Goal: Task Accomplishment & Management: Complete application form

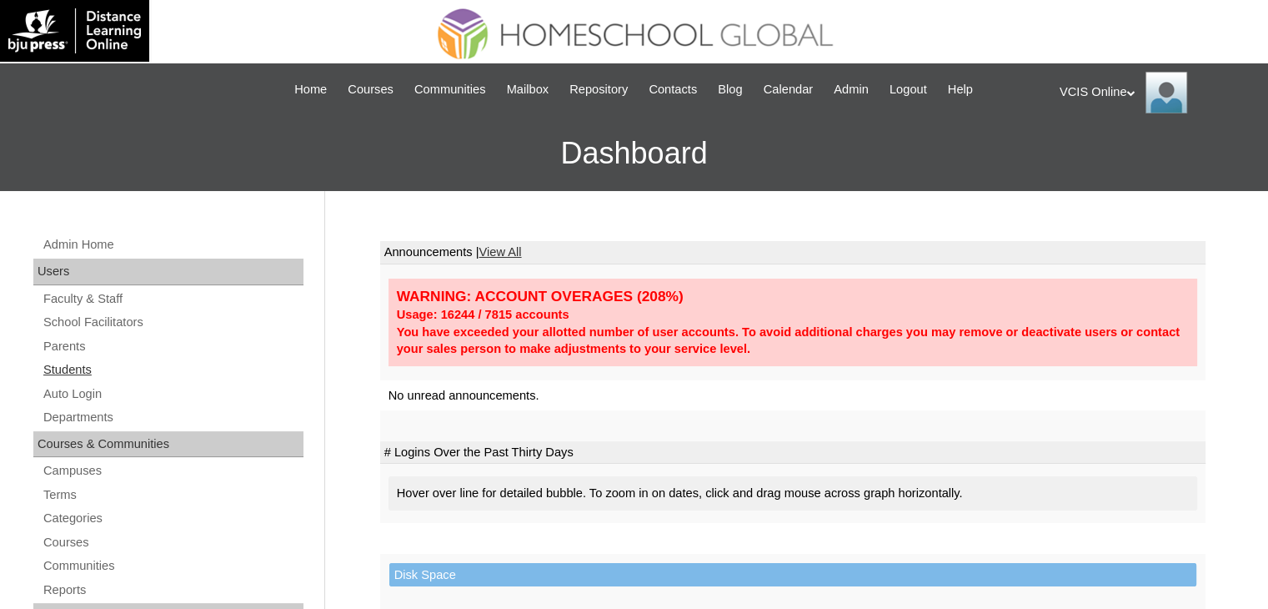
click at [58, 364] on link "Students" at bounding box center [173, 369] width 262 height 21
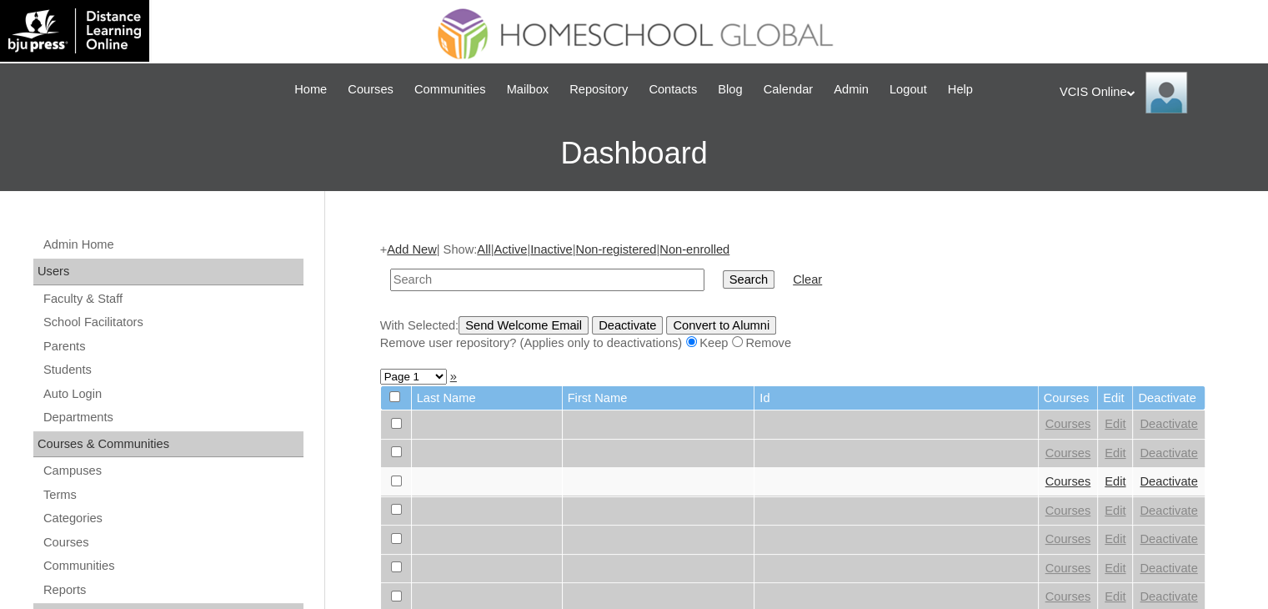
click at [497, 277] on input "text" at bounding box center [547, 279] width 314 height 23
type input "VCIS030-10C-SA2025"
click at [723, 270] on input "Search" at bounding box center [749, 279] width 52 height 18
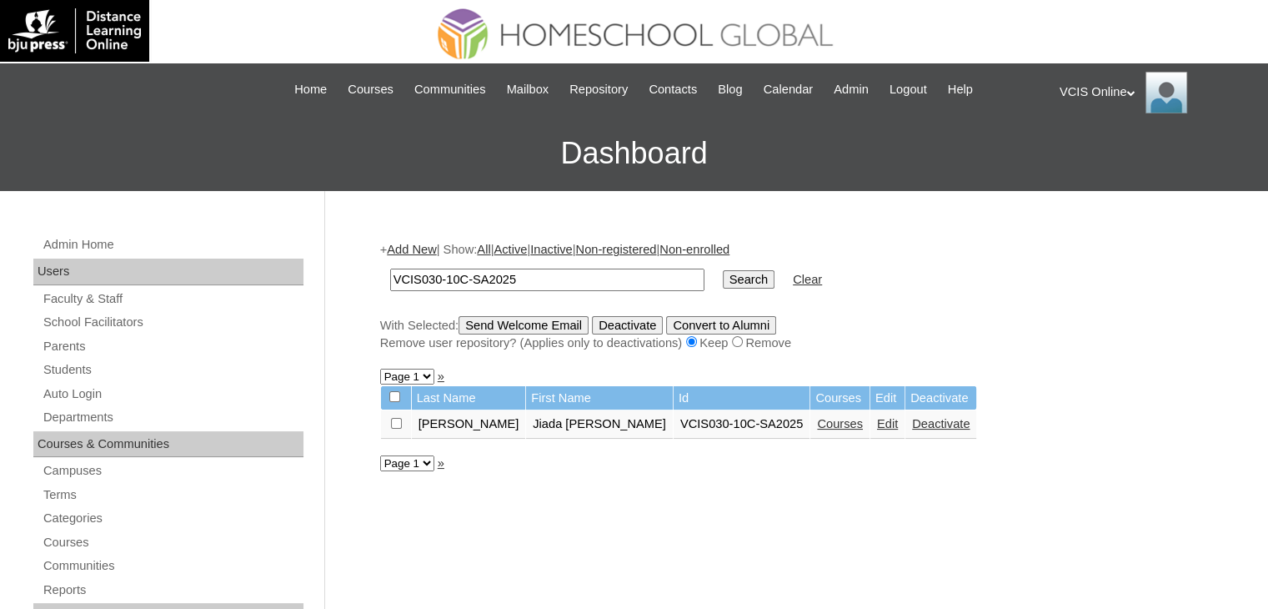
click at [817, 422] on link "Courses" at bounding box center [840, 423] width 46 height 13
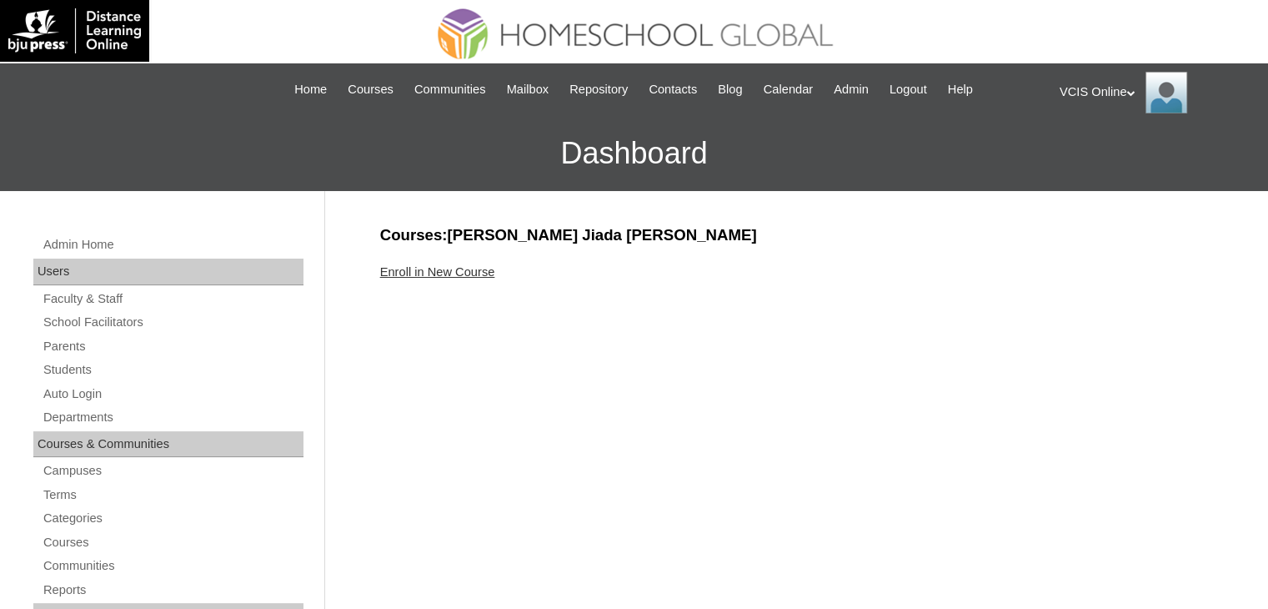
click at [488, 274] on link "Enroll in New Course" at bounding box center [437, 271] width 115 height 13
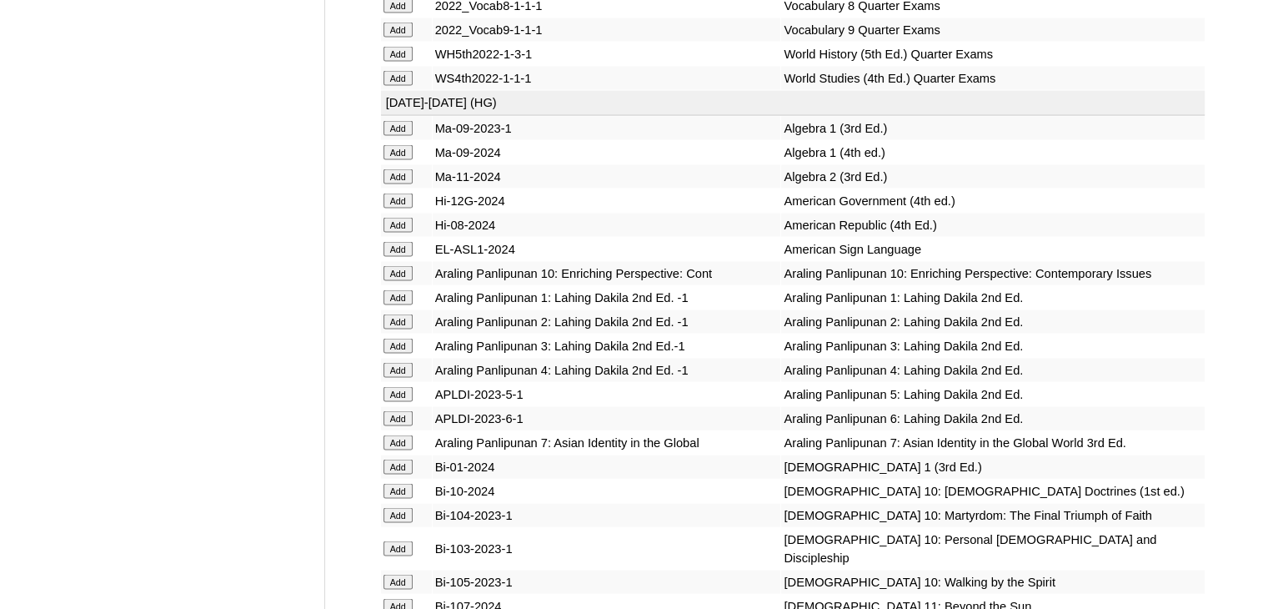
scroll to position [3252, 0]
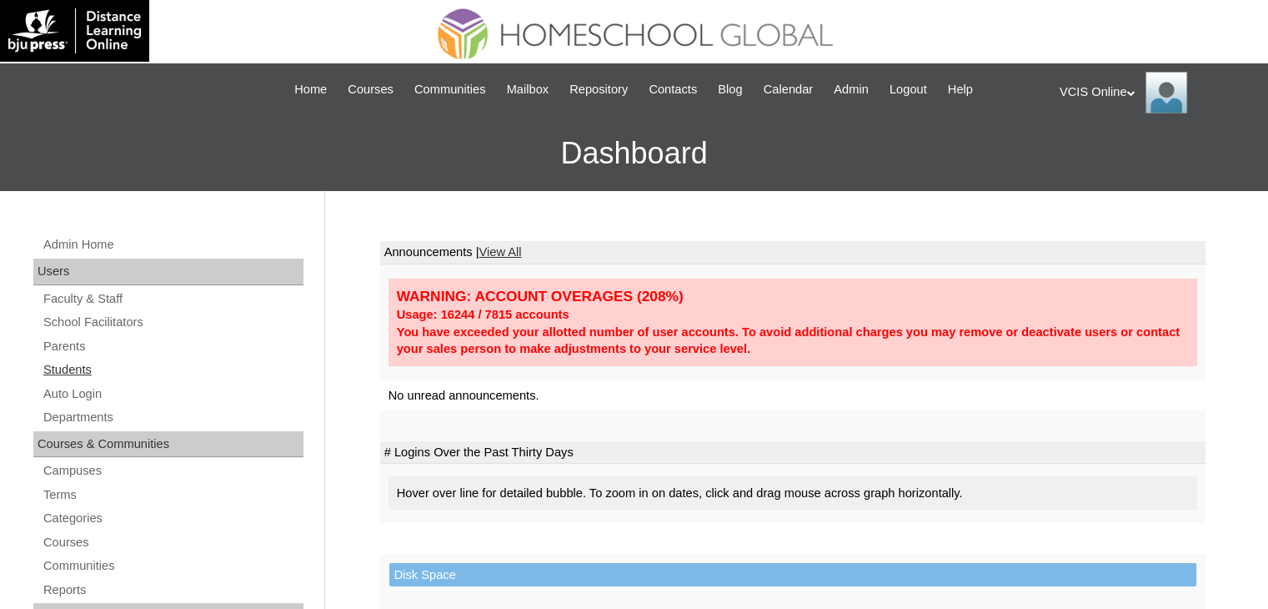
click at [83, 362] on link "Students" at bounding box center [173, 369] width 262 height 21
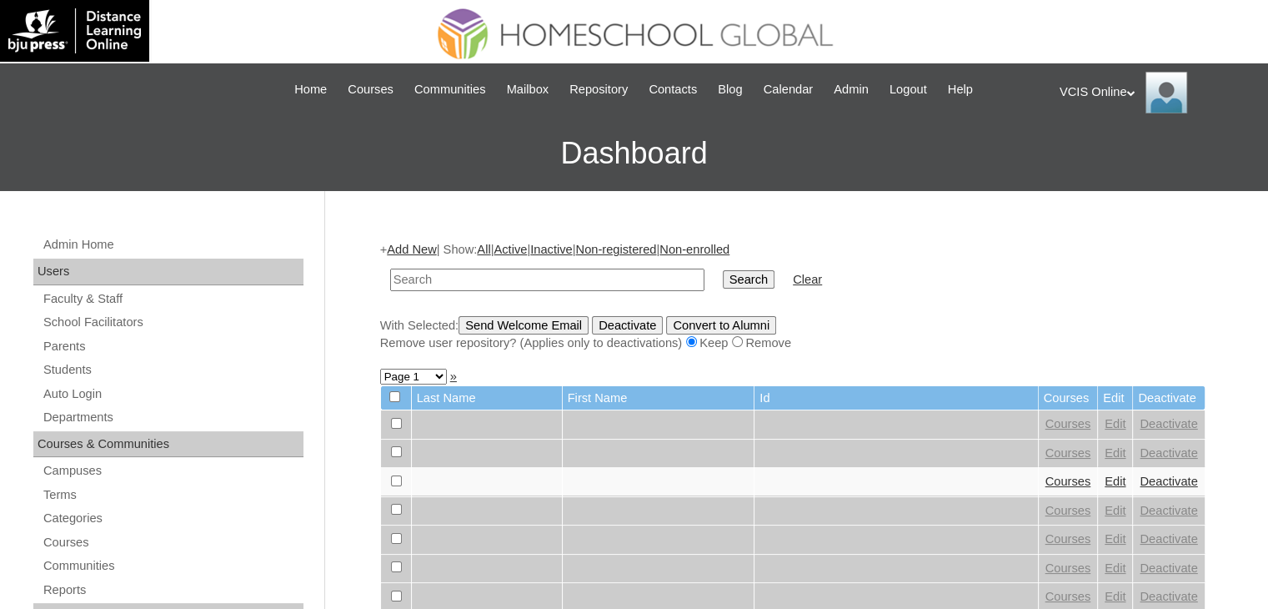
click at [527, 278] on input "text" at bounding box center [547, 279] width 314 height 23
type input "VCIS030-10C-SA2025"
click at [723, 270] on input "Search" at bounding box center [749, 279] width 52 height 18
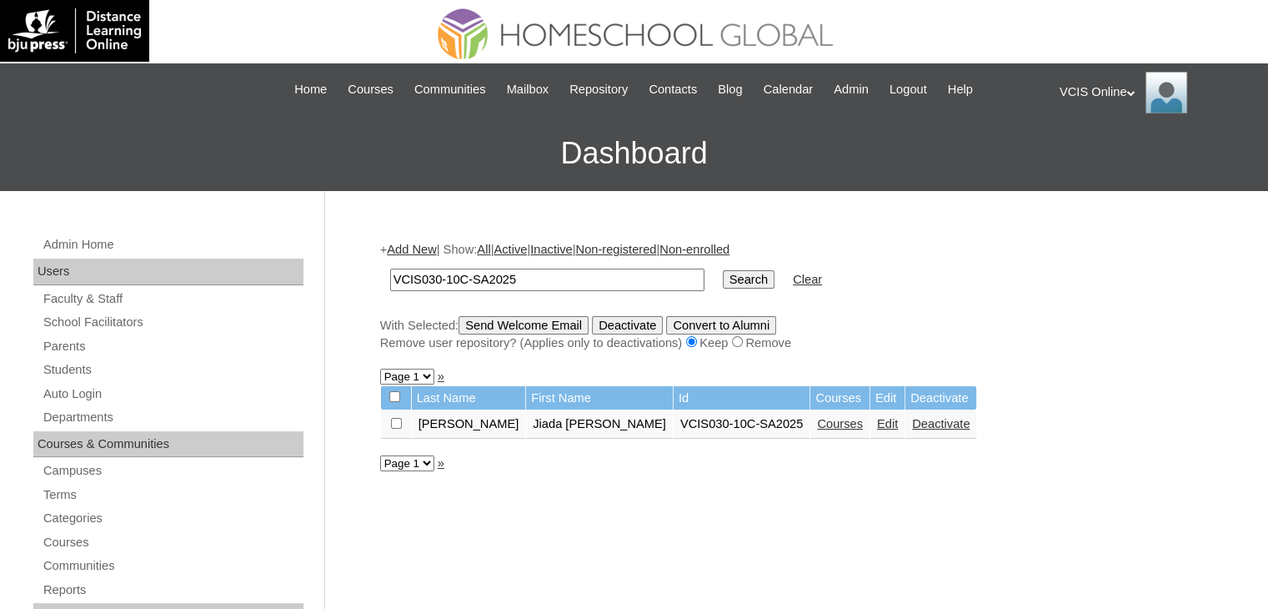
click at [810, 414] on td "Courses" at bounding box center [839, 424] width 59 height 28
click at [817, 424] on link "Courses" at bounding box center [840, 423] width 46 height 13
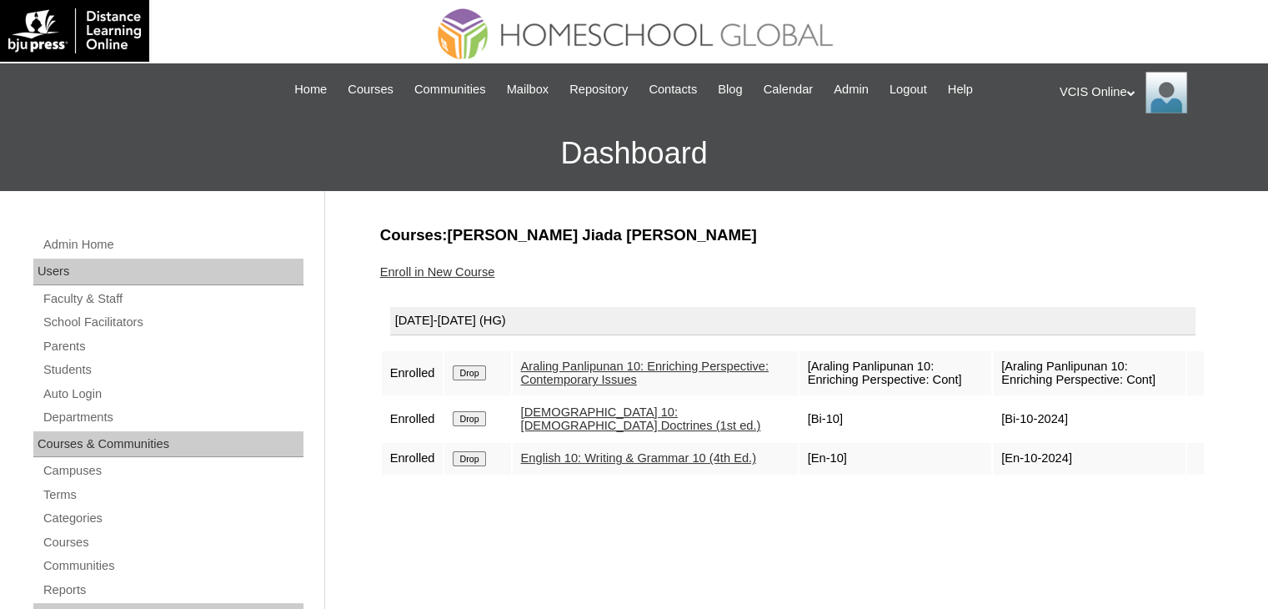
click at [454, 269] on link "Enroll in New Course" at bounding box center [437, 271] width 115 height 13
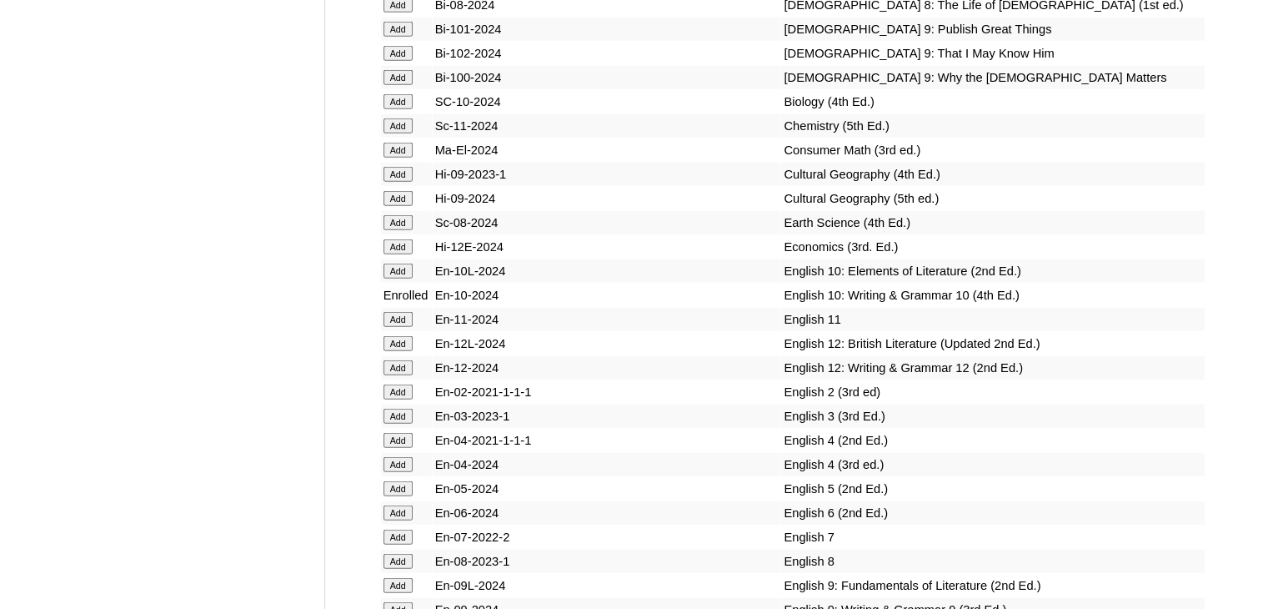
scroll to position [4169, 0]
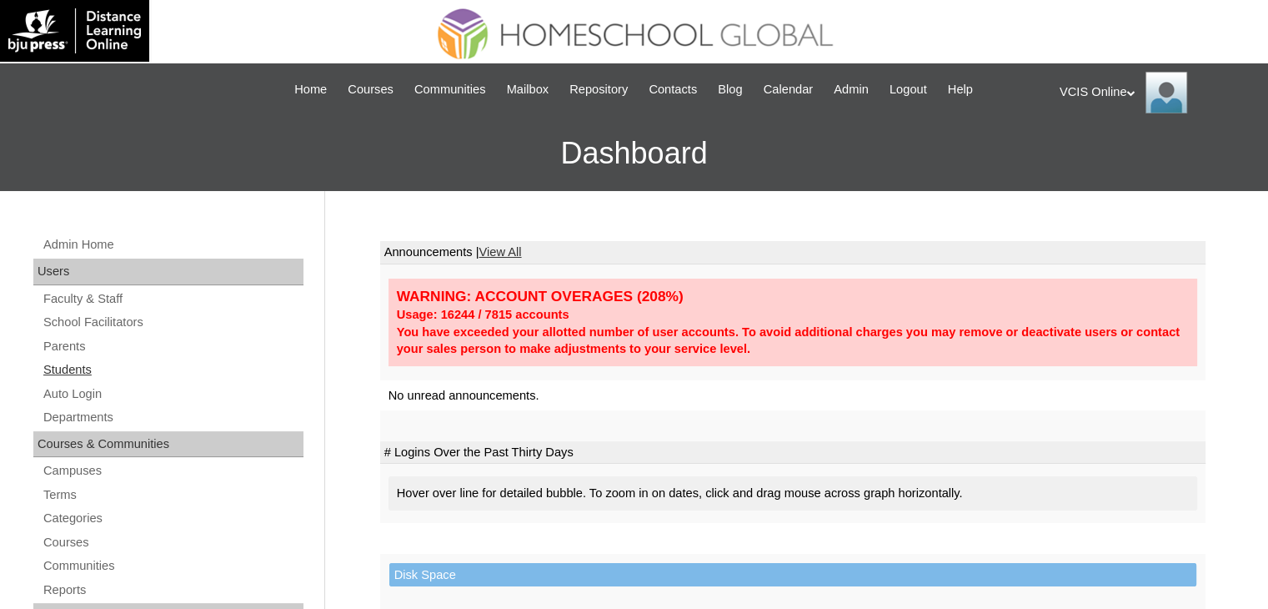
click at [74, 364] on link "Students" at bounding box center [173, 369] width 262 height 21
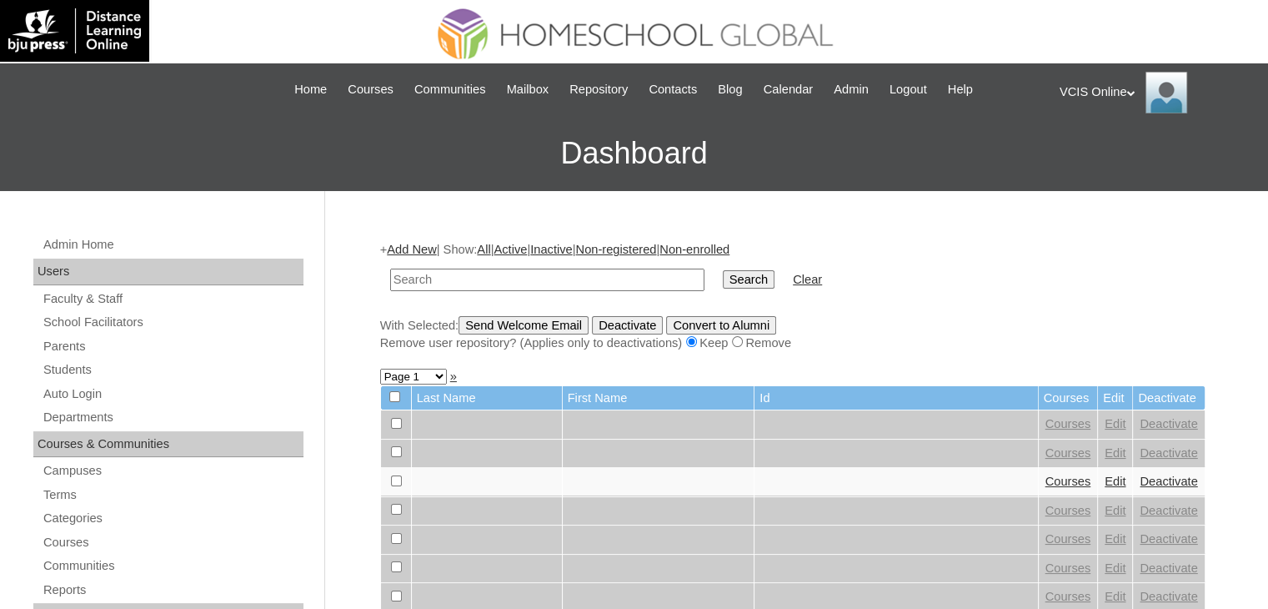
click at [578, 280] on input "text" at bounding box center [547, 279] width 314 height 23
type input "VCIS030-10C-SA2025"
click at [723, 270] on input "Search" at bounding box center [749, 279] width 52 height 18
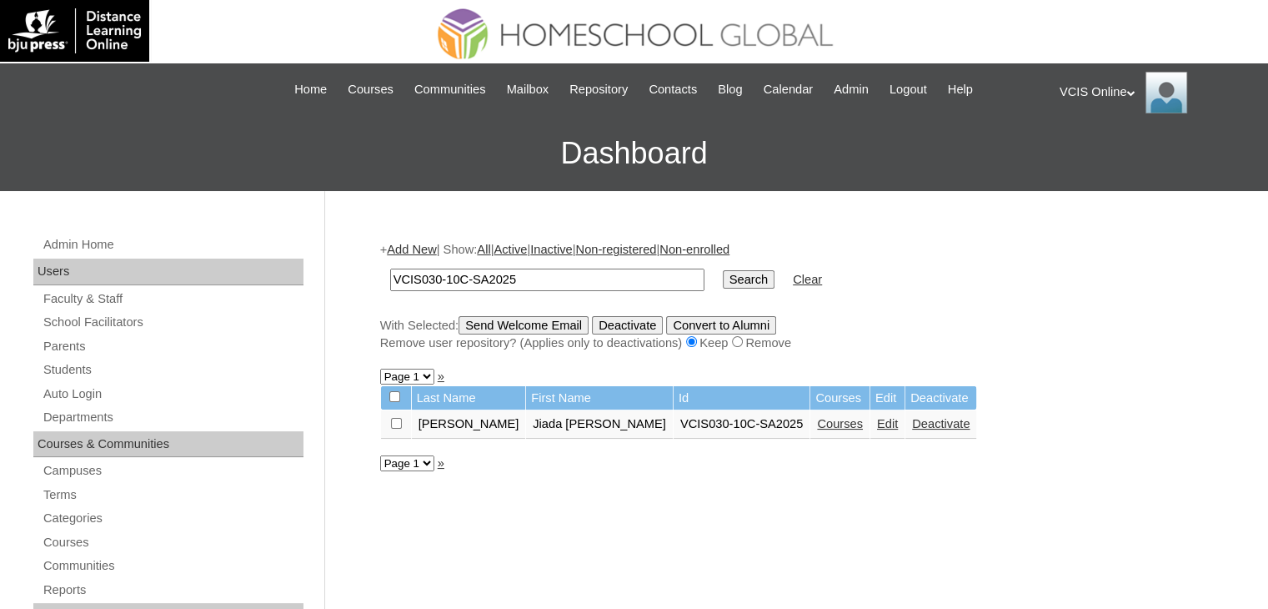
click at [817, 422] on link "Courses" at bounding box center [840, 423] width 46 height 13
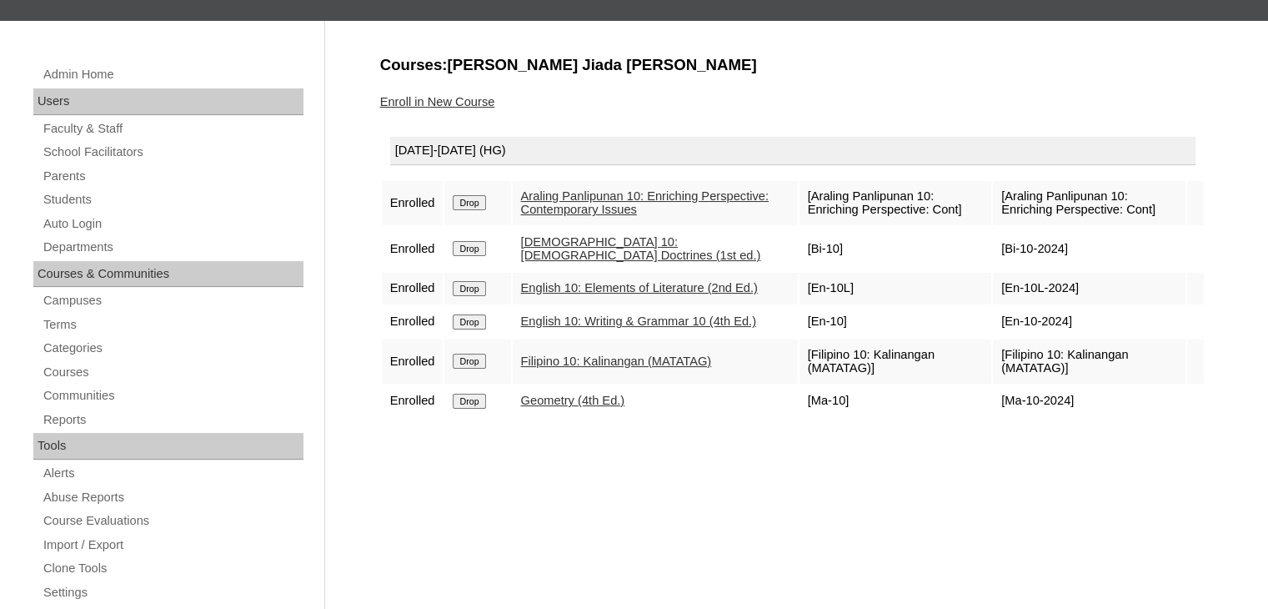
scroll to position [167, 0]
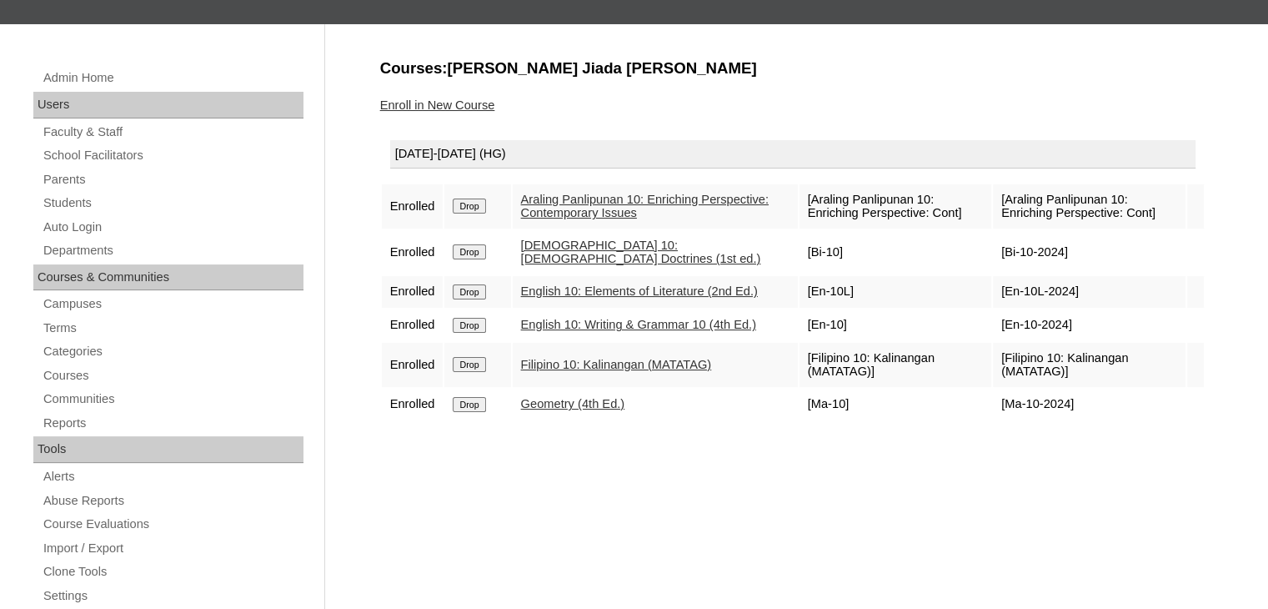
click at [438, 105] on link "Enroll in New Course" at bounding box center [437, 104] width 115 height 13
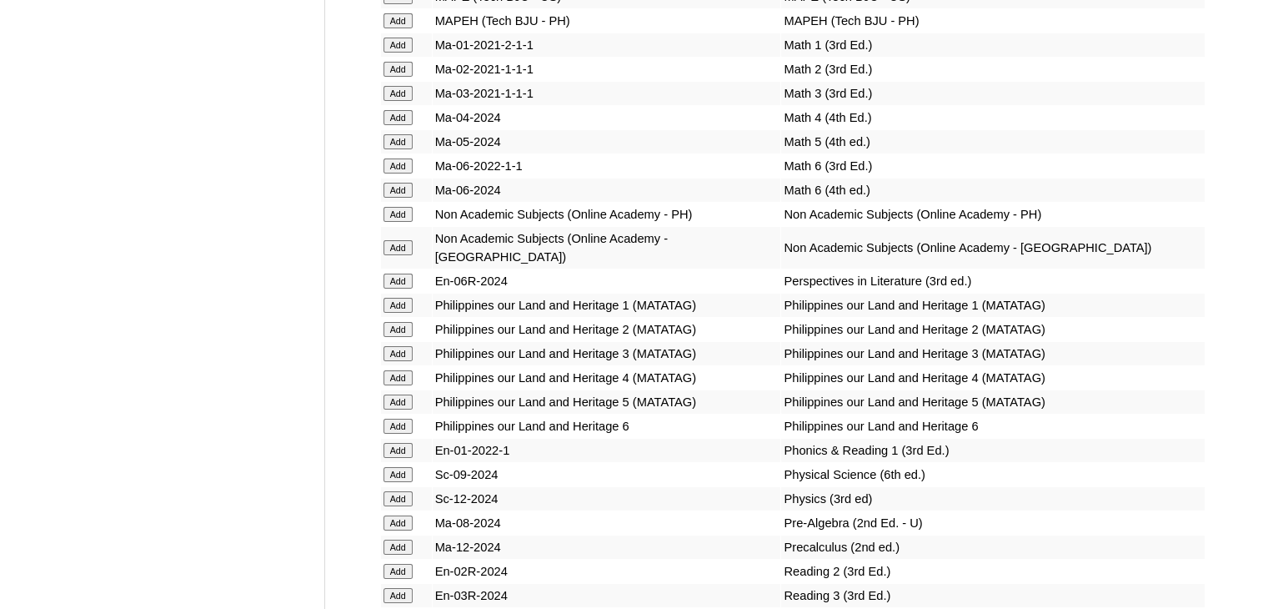
scroll to position [5753, 0]
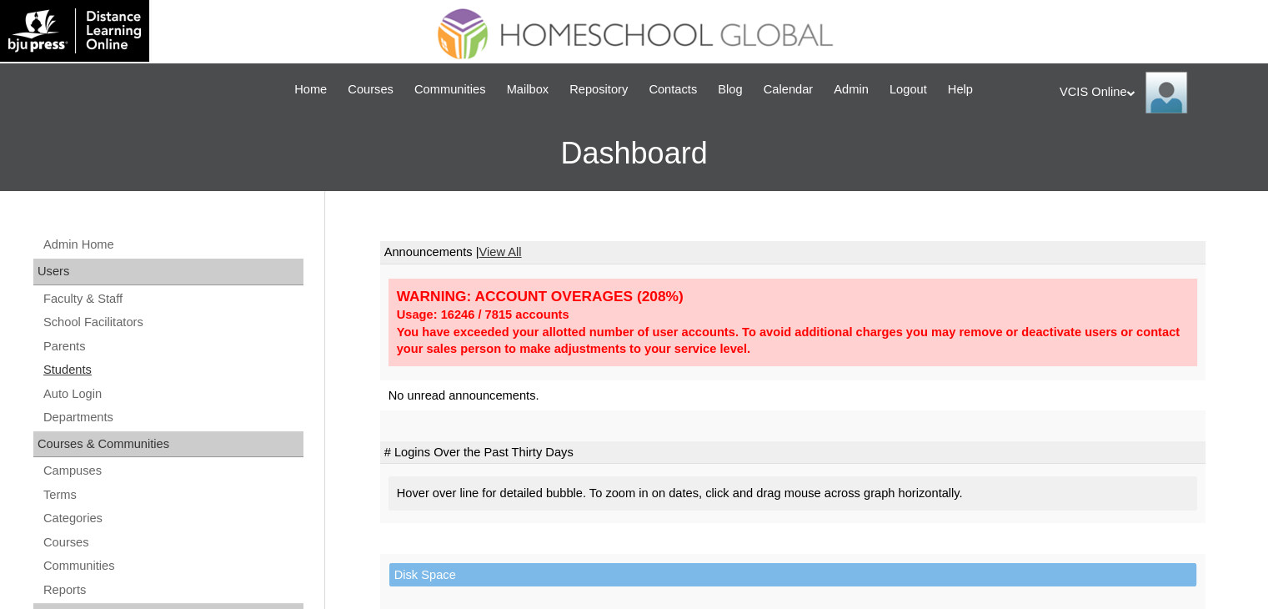
click at [63, 364] on link "Students" at bounding box center [173, 369] width 262 height 21
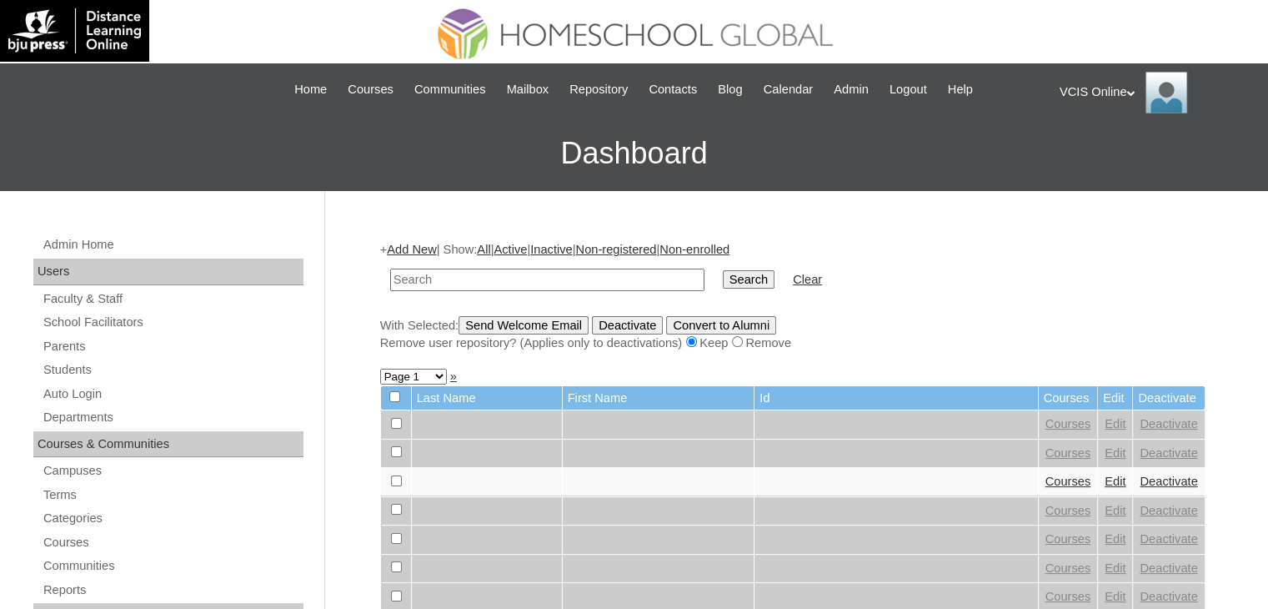
click at [528, 268] on input "text" at bounding box center [547, 279] width 314 height 23
type input "VCIS029-10C-SA2025"
click at [723, 270] on input "Search" at bounding box center [749, 279] width 52 height 18
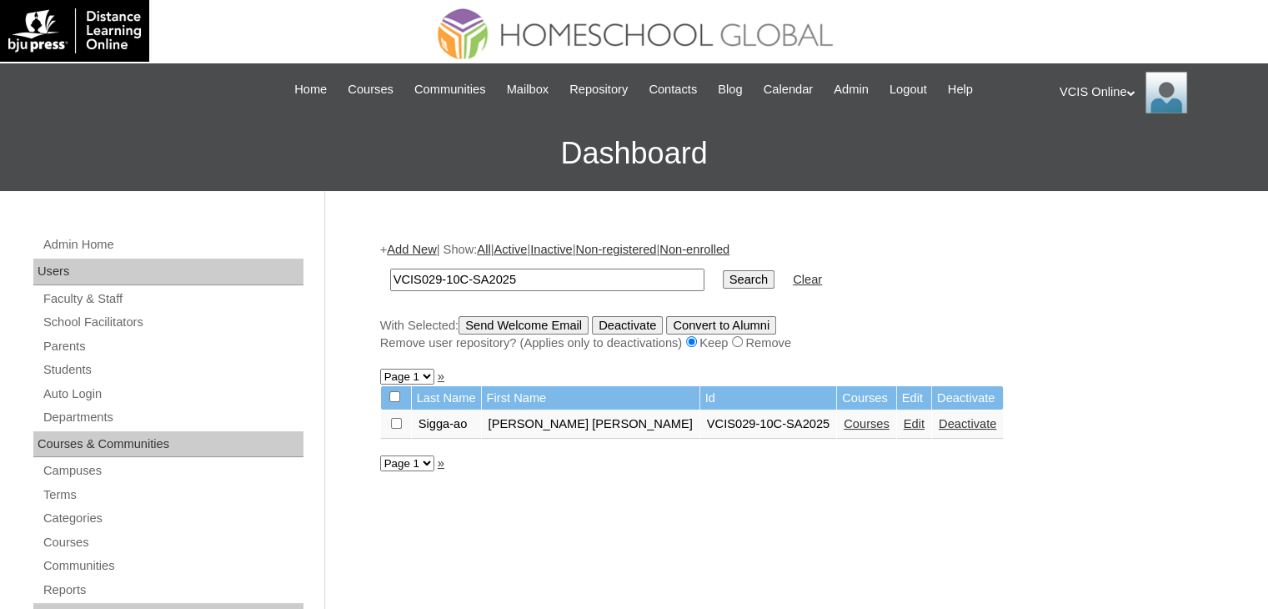
click at [723, 274] on input "Search" at bounding box center [749, 279] width 52 height 18
click at [844, 421] on link "Courses" at bounding box center [867, 423] width 46 height 13
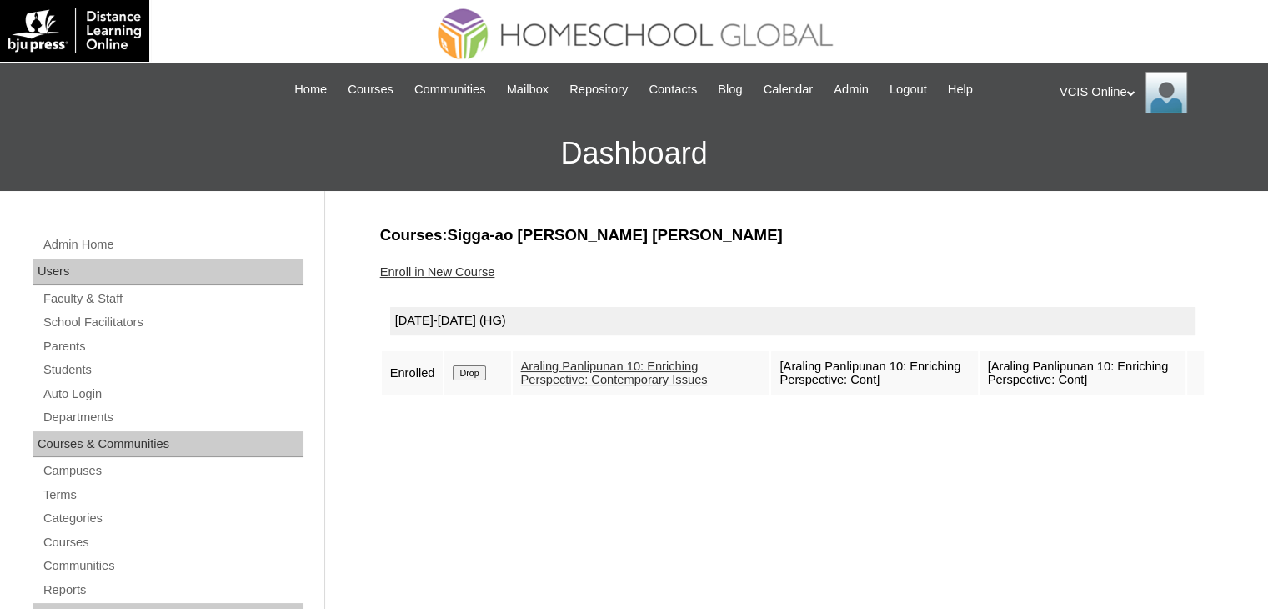
click at [450, 274] on link "Enroll in New Course" at bounding box center [437, 271] width 115 height 13
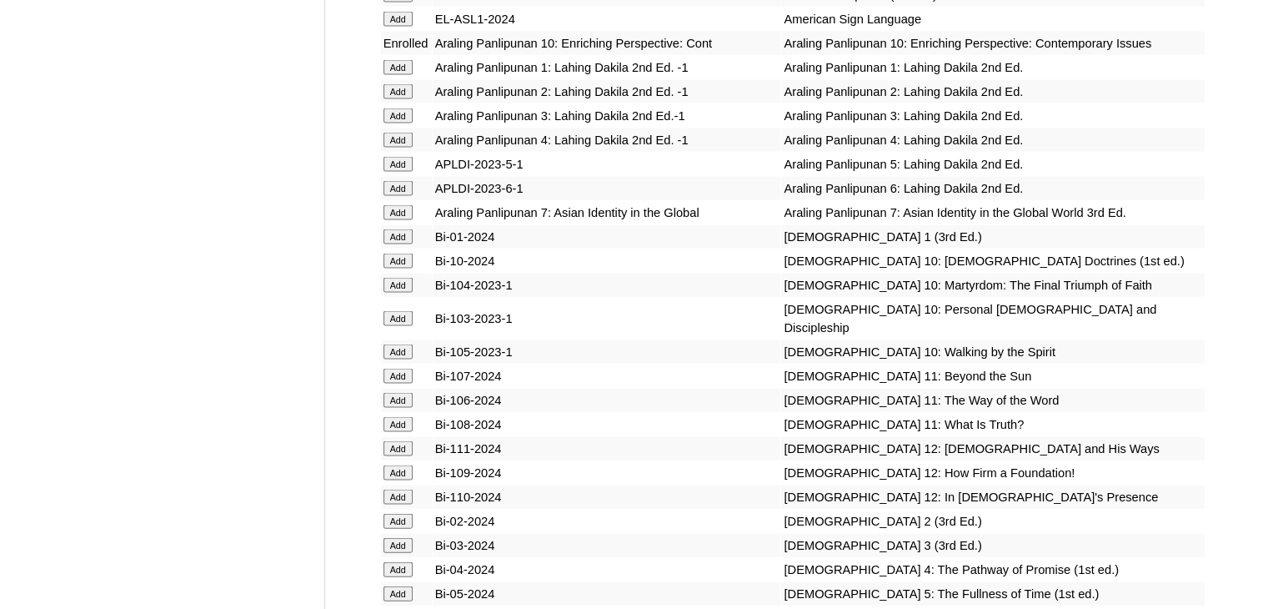
scroll to position [3502, 0]
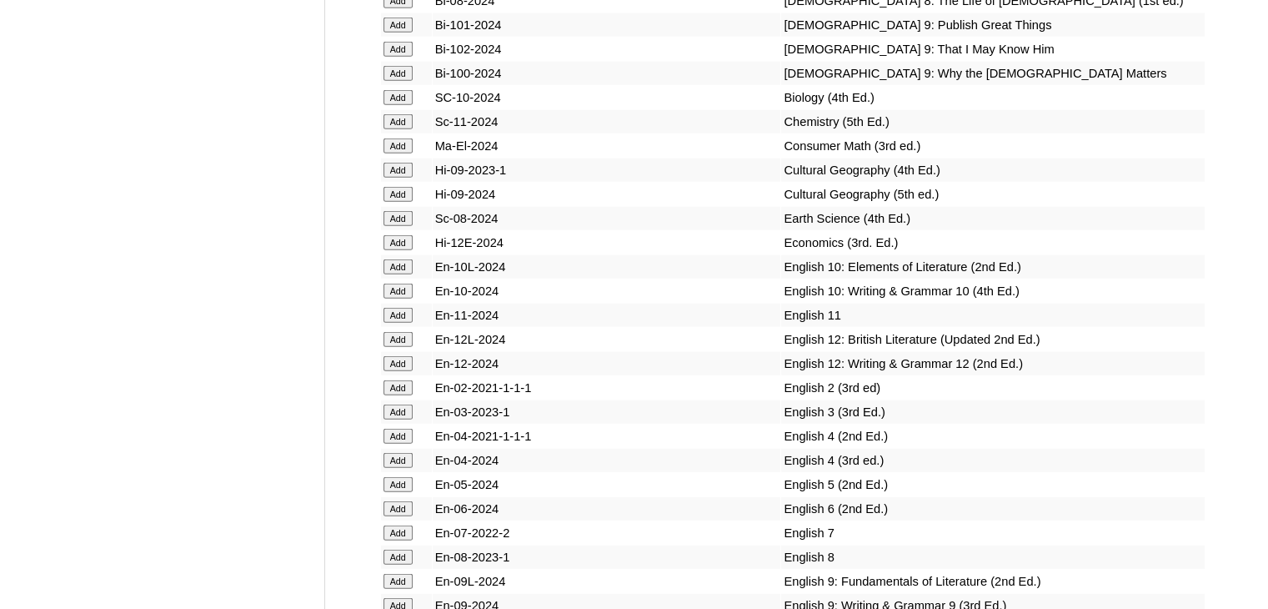
scroll to position [4252, 0]
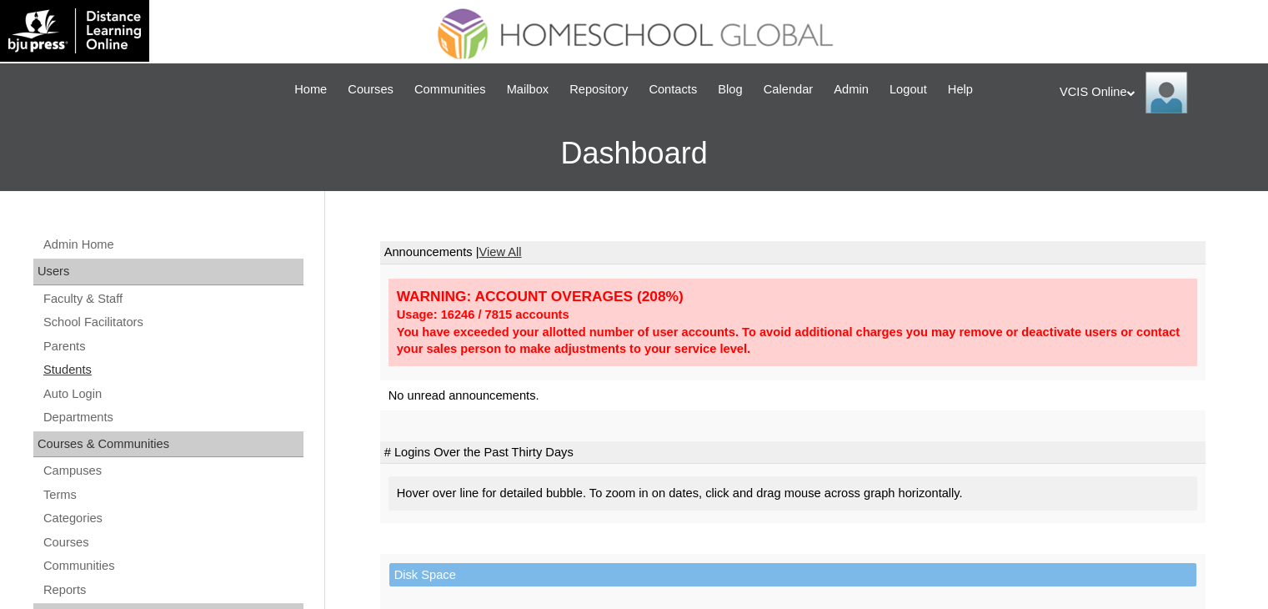
click at [77, 369] on link "Students" at bounding box center [173, 369] width 262 height 21
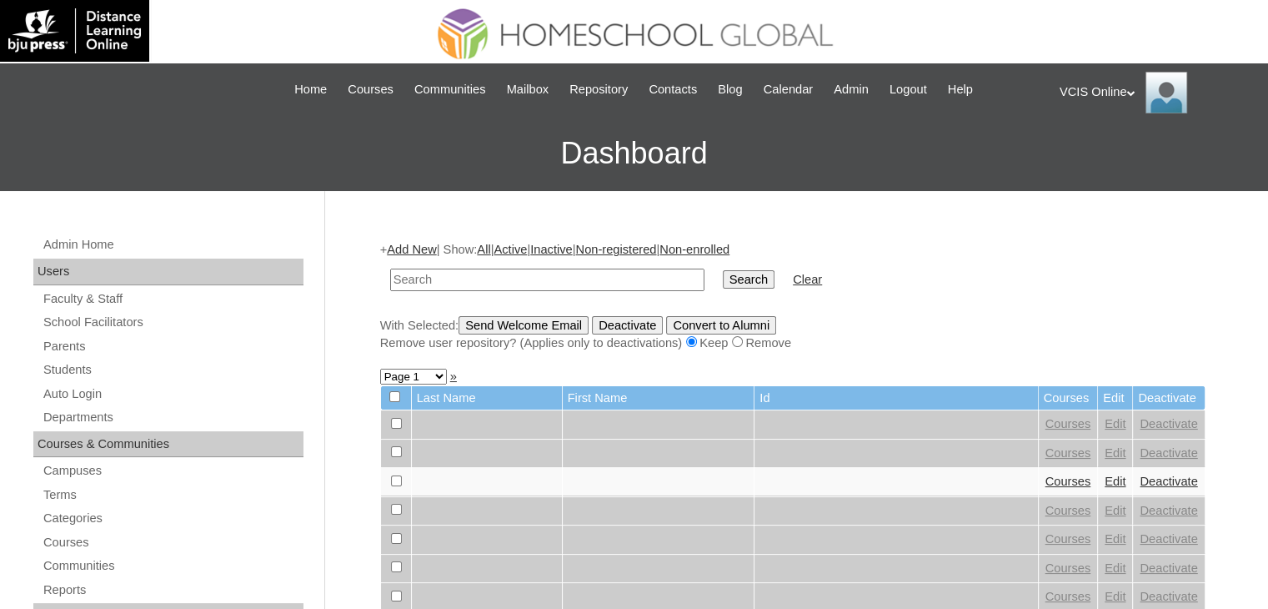
click at [535, 278] on input "text" at bounding box center [547, 279] width 314 height 23
type input "VCIS029-10C-SA2025"
click at [723, 270] on input "Search" at bounding box center [749, 279] width 52 height 18
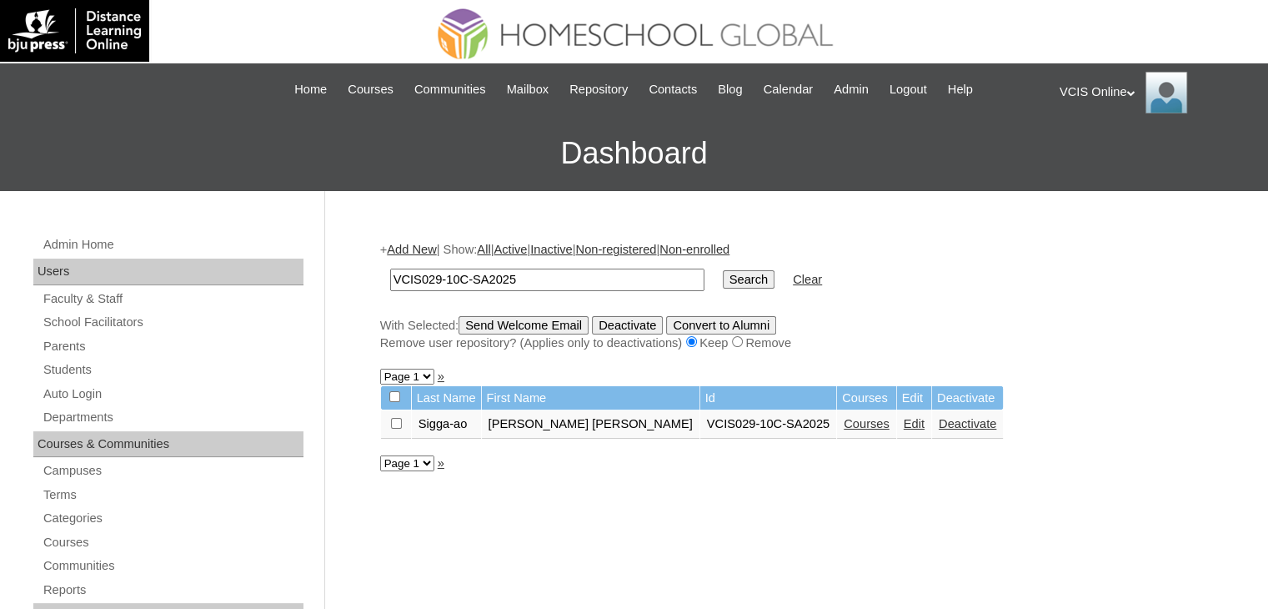
click at [844, 419] on link "Courses" at bounding box center [867, 423] width 46 height 13
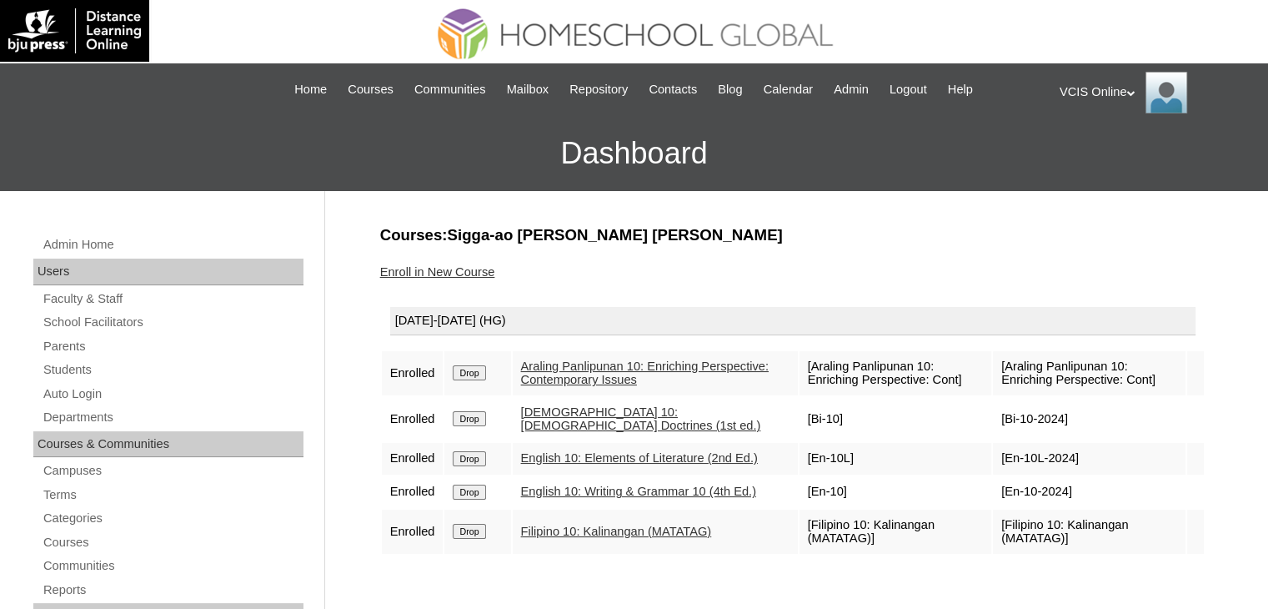
click at [421, 268] on link "Enroll in New Course" at bounding box center [437, 271] width 115 height 13
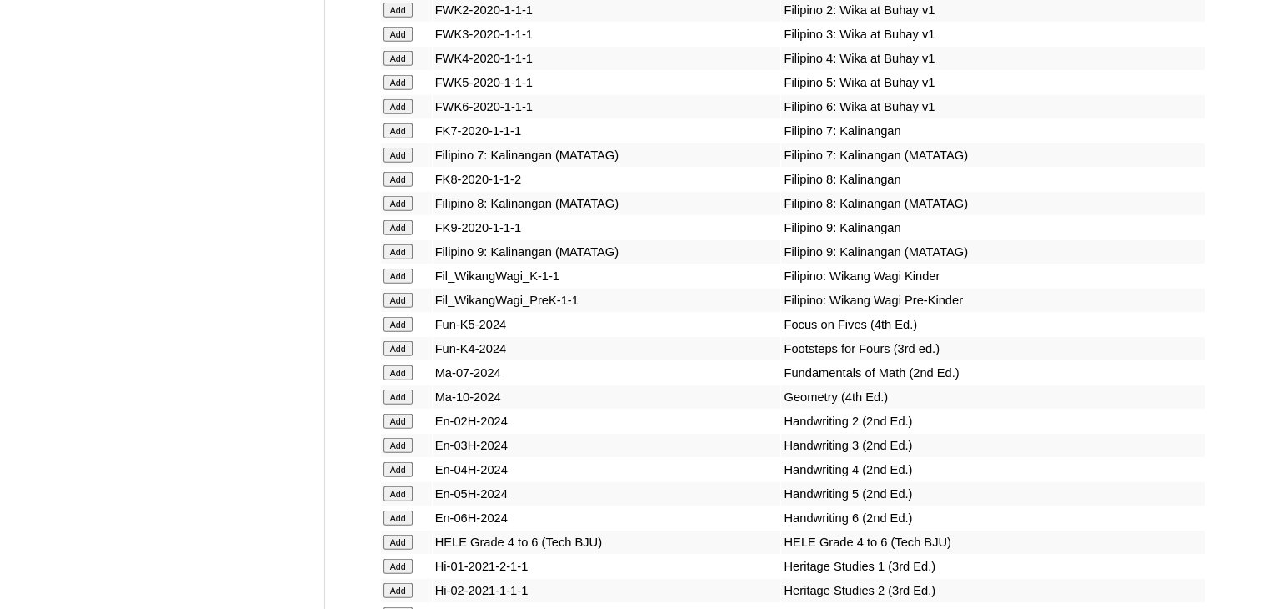
scroll to position [4836, 0]
